Goal: Task Accomplishment & Management: Manage account settings

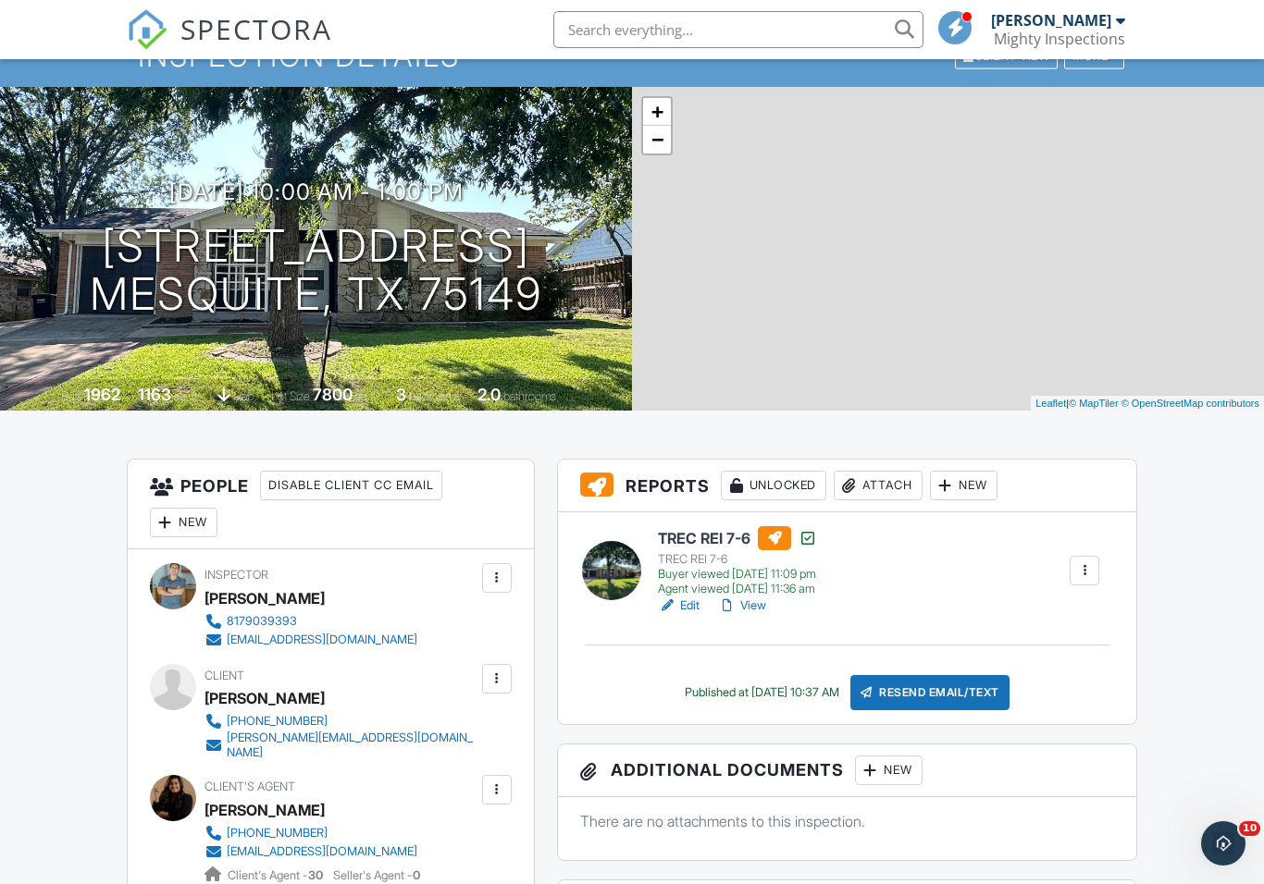
click at [999, 527] on div "TREC REI 7-6 TREC REI 7-6 Buyer viewed 09/26/2025 11:09 pm Agent viewed 09/05/2…" at bounding box center [878, 570] width 463 height 89
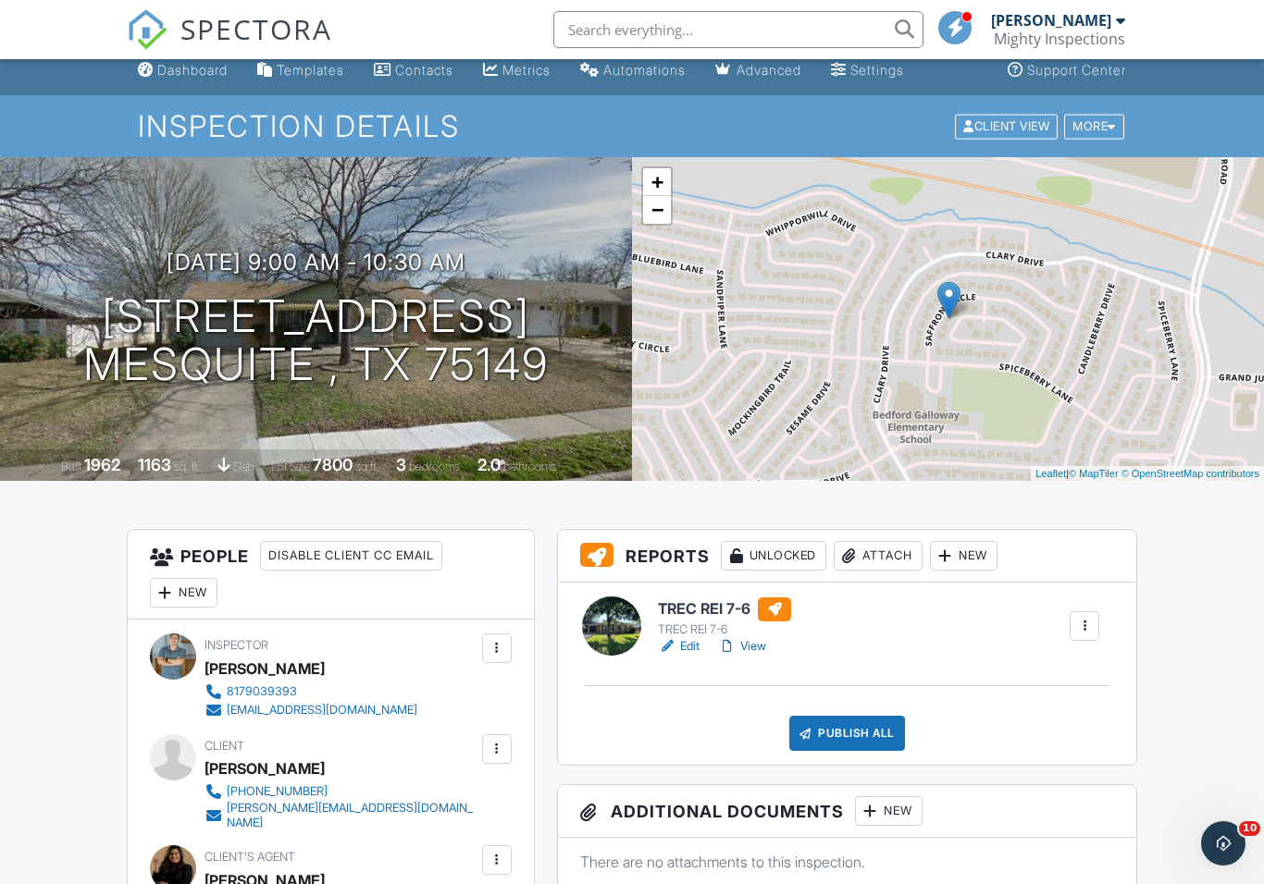
click at [751, 648] on link "View" at bounding box center [742, 646] width 48 height 18
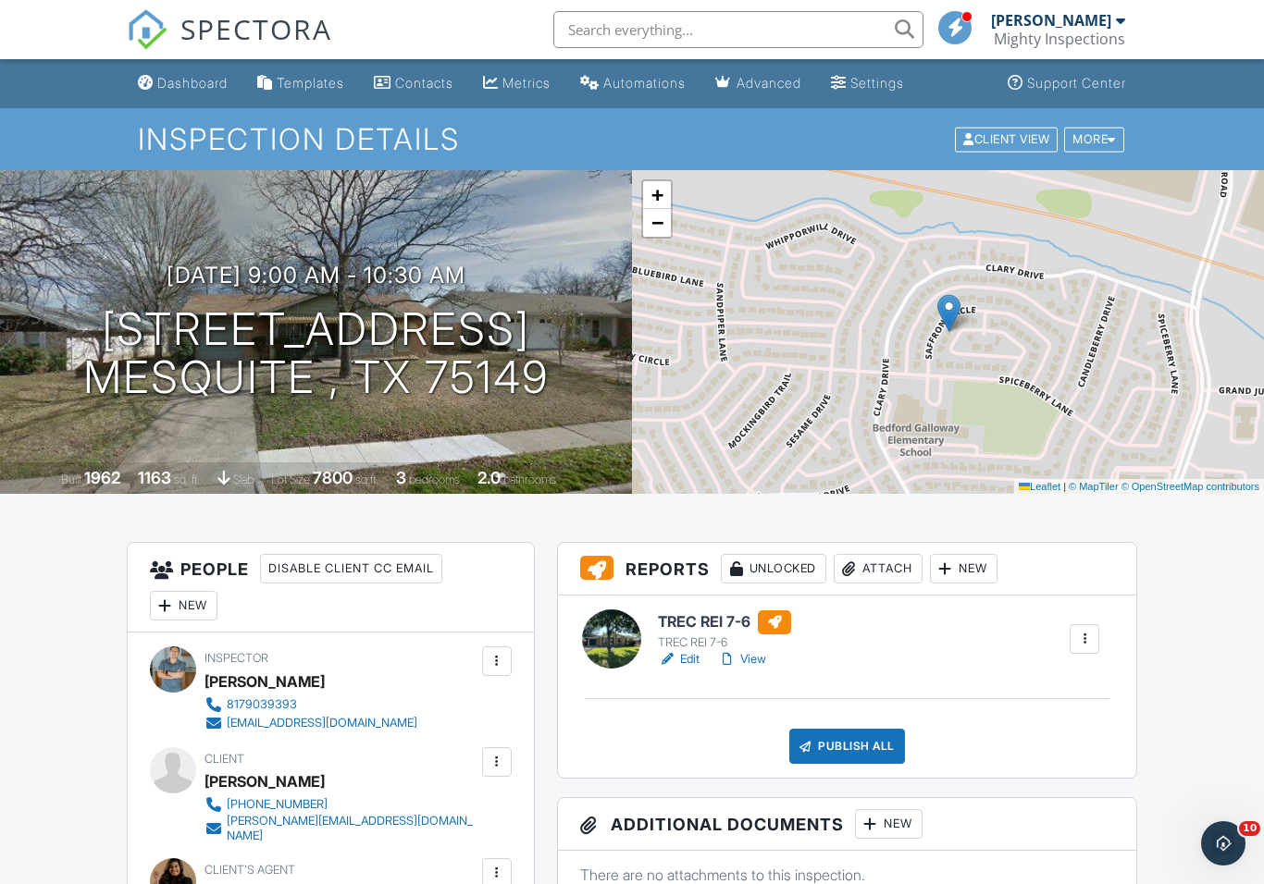
click at [565, 389] on div "[DATE] 9:00 am - 10:30 am [STREET_ADDRESS] [GEOGRAPHIC_DATA] , [GEOGRAPHIC_DATA]" at bounding box center [316, 333] width 632 height 140
click at [553, 430] on div "[DATE] 9:00 am - 10:30 am [STREET_ADDRESS] [GEOGRAPHIC_DATA] , [GEOGRAPHIC_DATA…" at bounding box center [316, 332] width 632 height 324
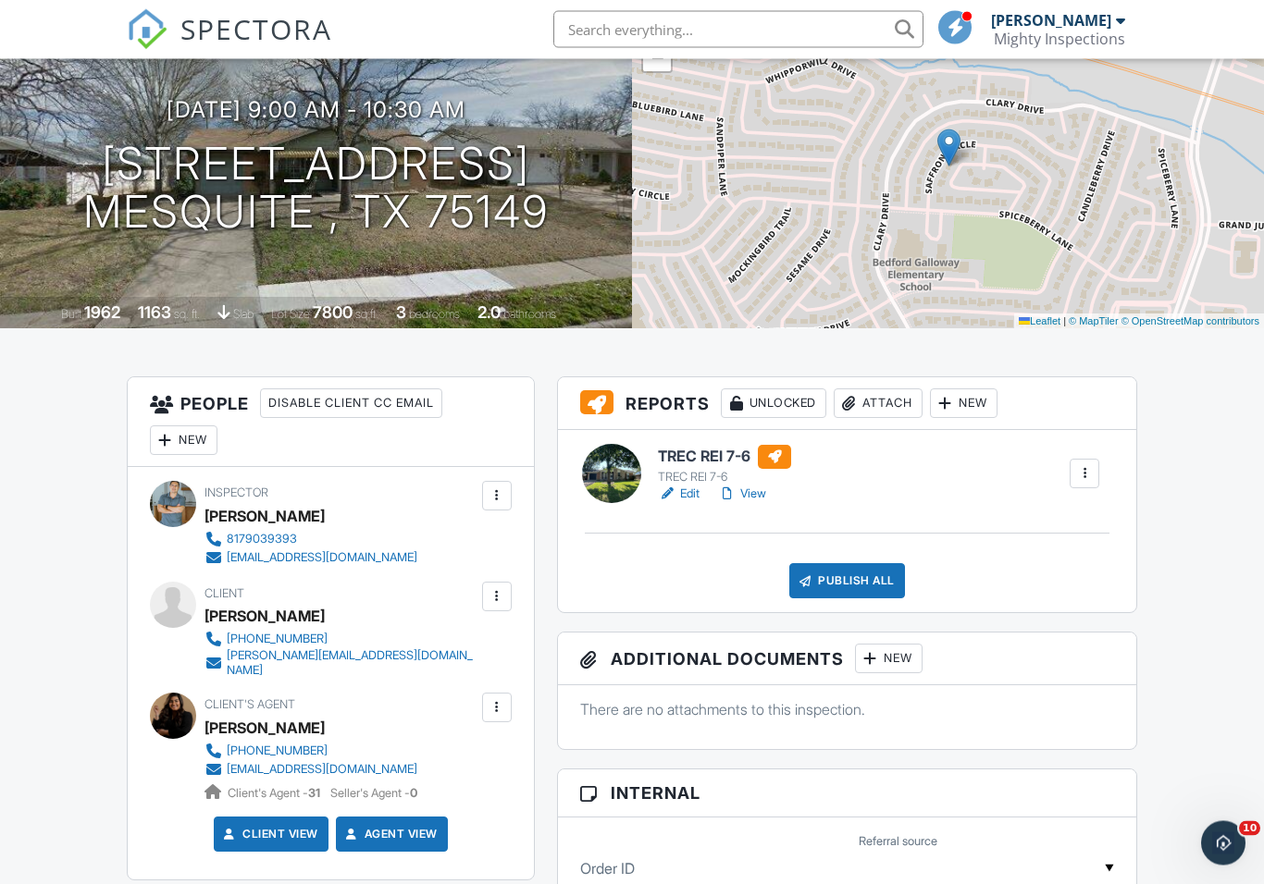
scroll to position [163, 0]
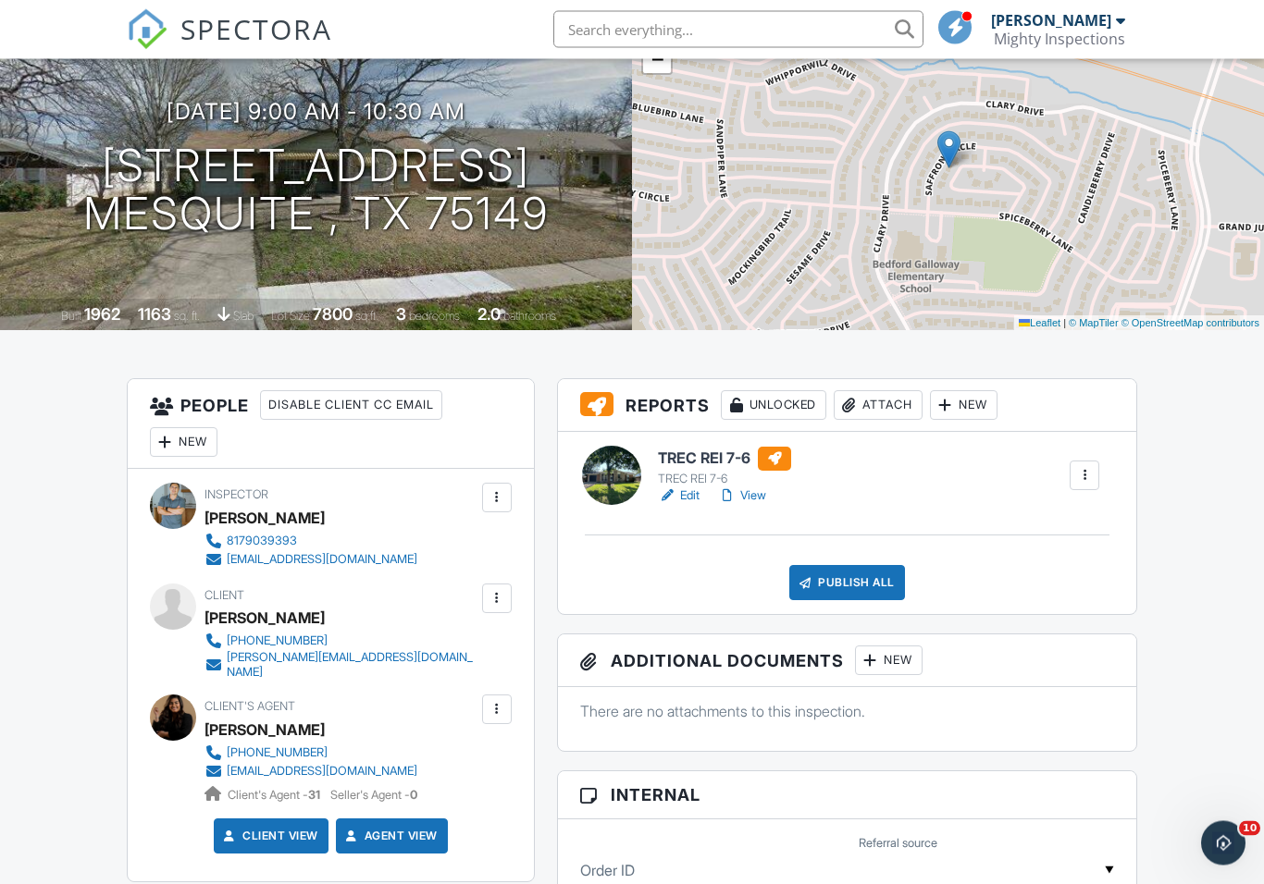
click at [142, 251] on div "[DATE] 9:00 am - 10:30 am [STREET_ADDRESS] [GEOGRAPHIC_DATA] , [GEOGRAPHIC_DATA…" at bounding box center [316, 169] width 632 height 324
click at [0, 0] on div at bounding box center [0, 0] width 0 height 0
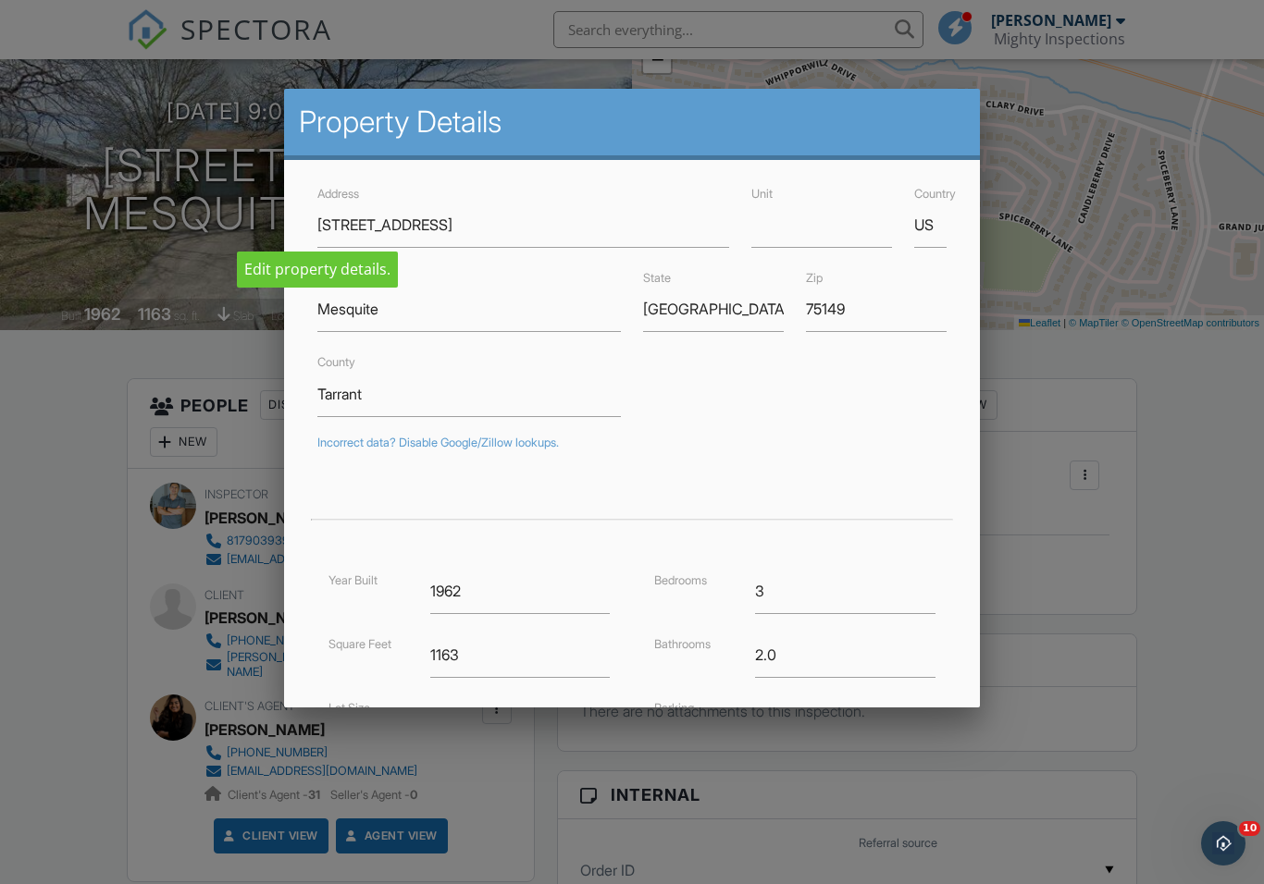
click at [1191, 435] on div at bounding box center [632, 460] width 1264 height 1105
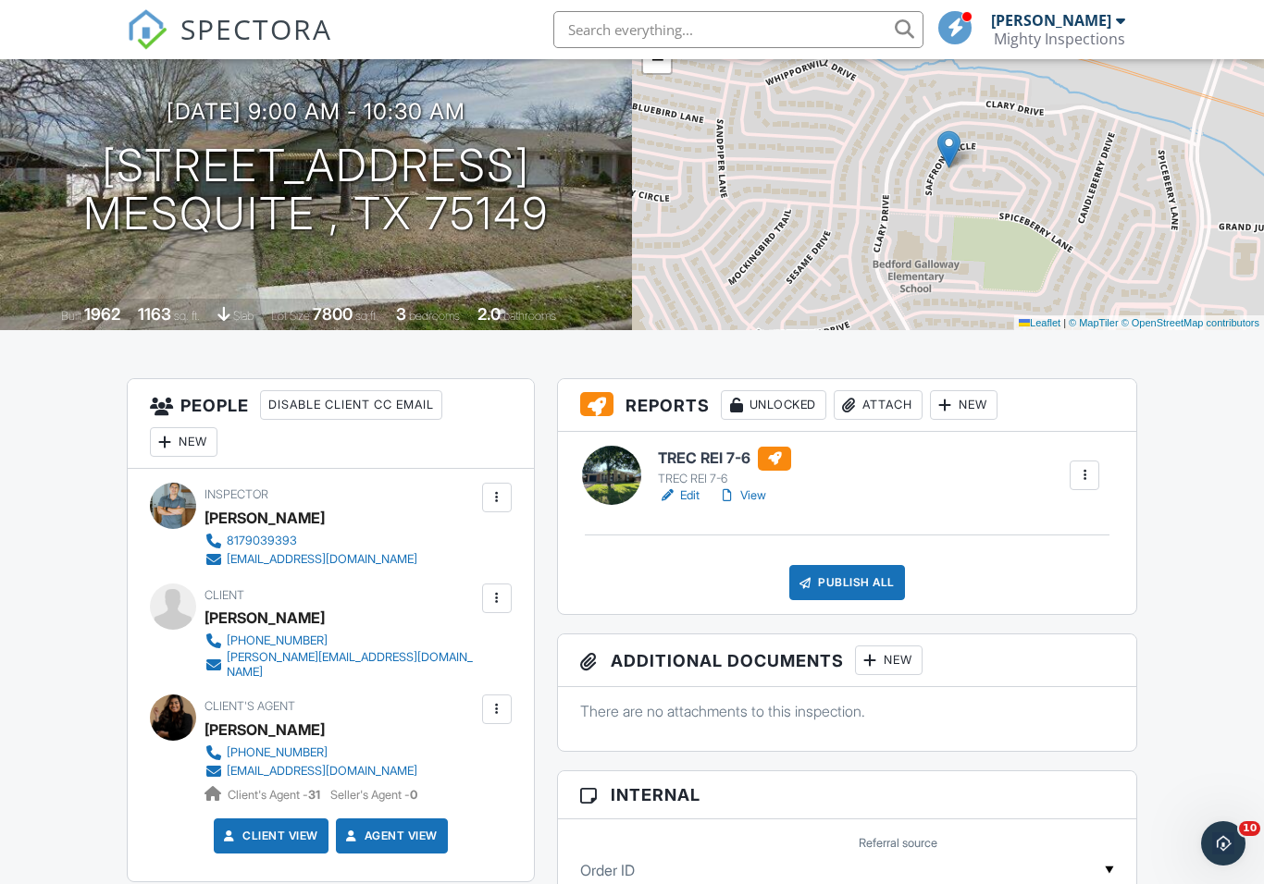
click at [752, 502] on link "View" at bounding box center [742, 496] width 48 height 18
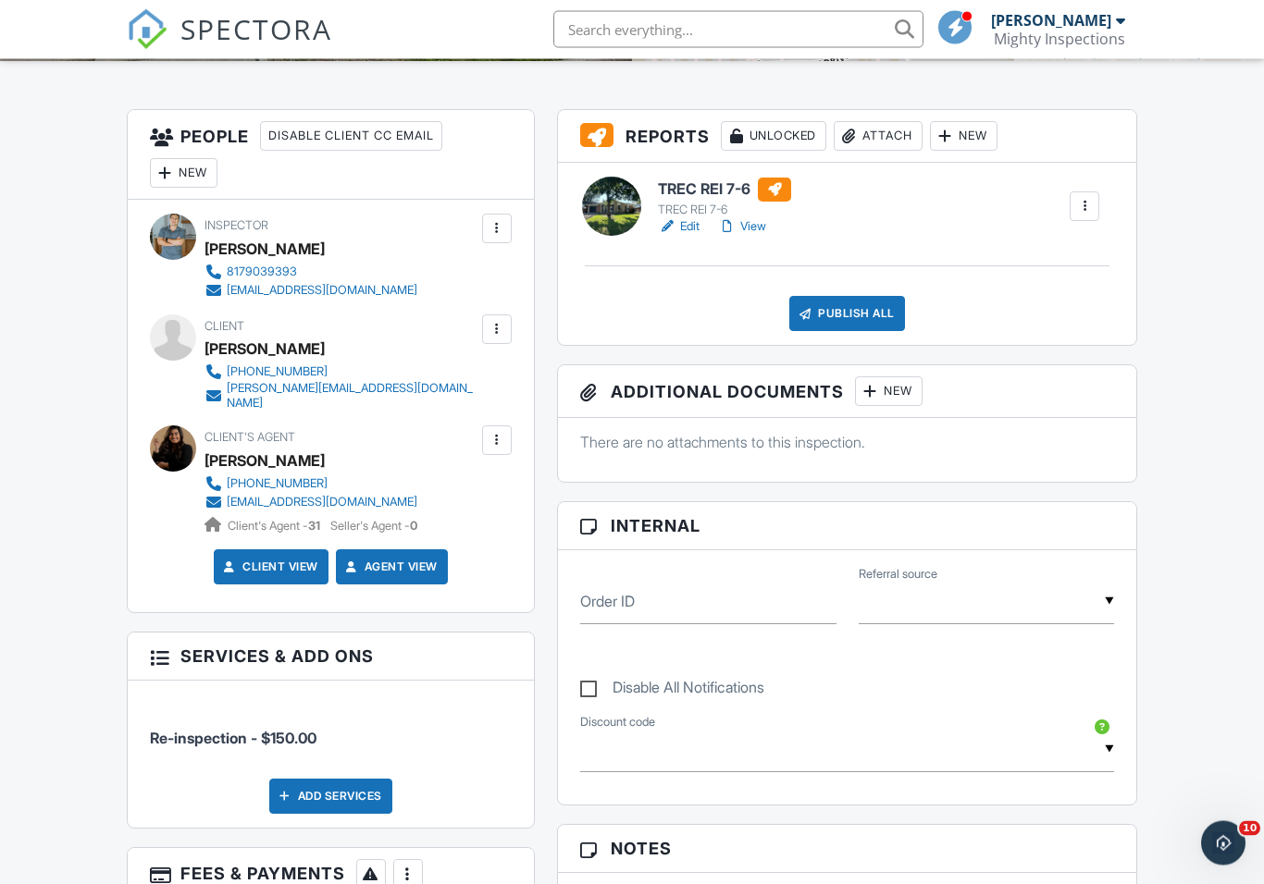
scroll to position [405, 0]
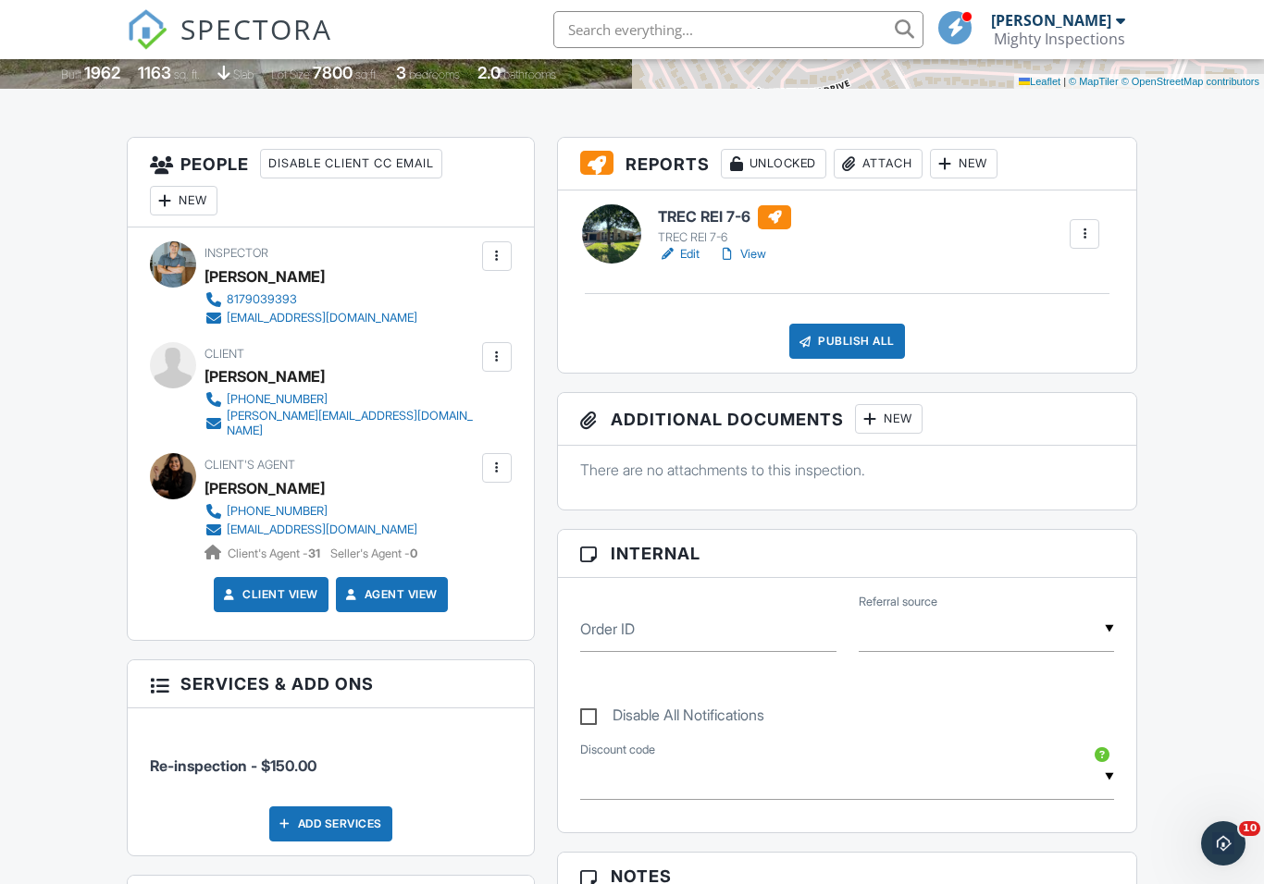
click at [766, 257] on link "View" at bounding box center [742, 254] width 48 height 18
